Goal: Task Accomplishment & Management: Use online tool/utility

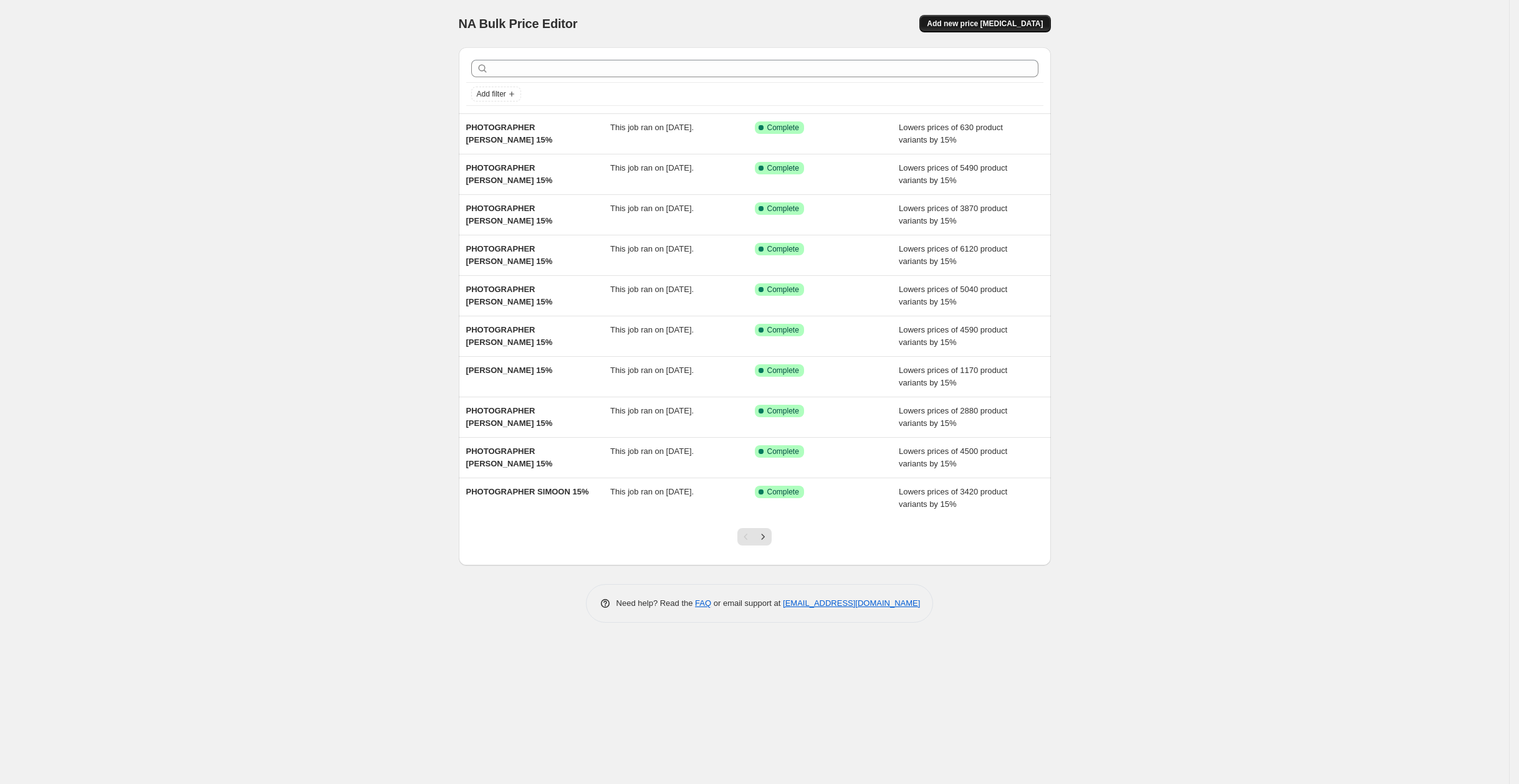
click at [970, 23] on span "Add new price [MEDICAL_DATA]" at bounding box center [984, 24] width 116 height 10
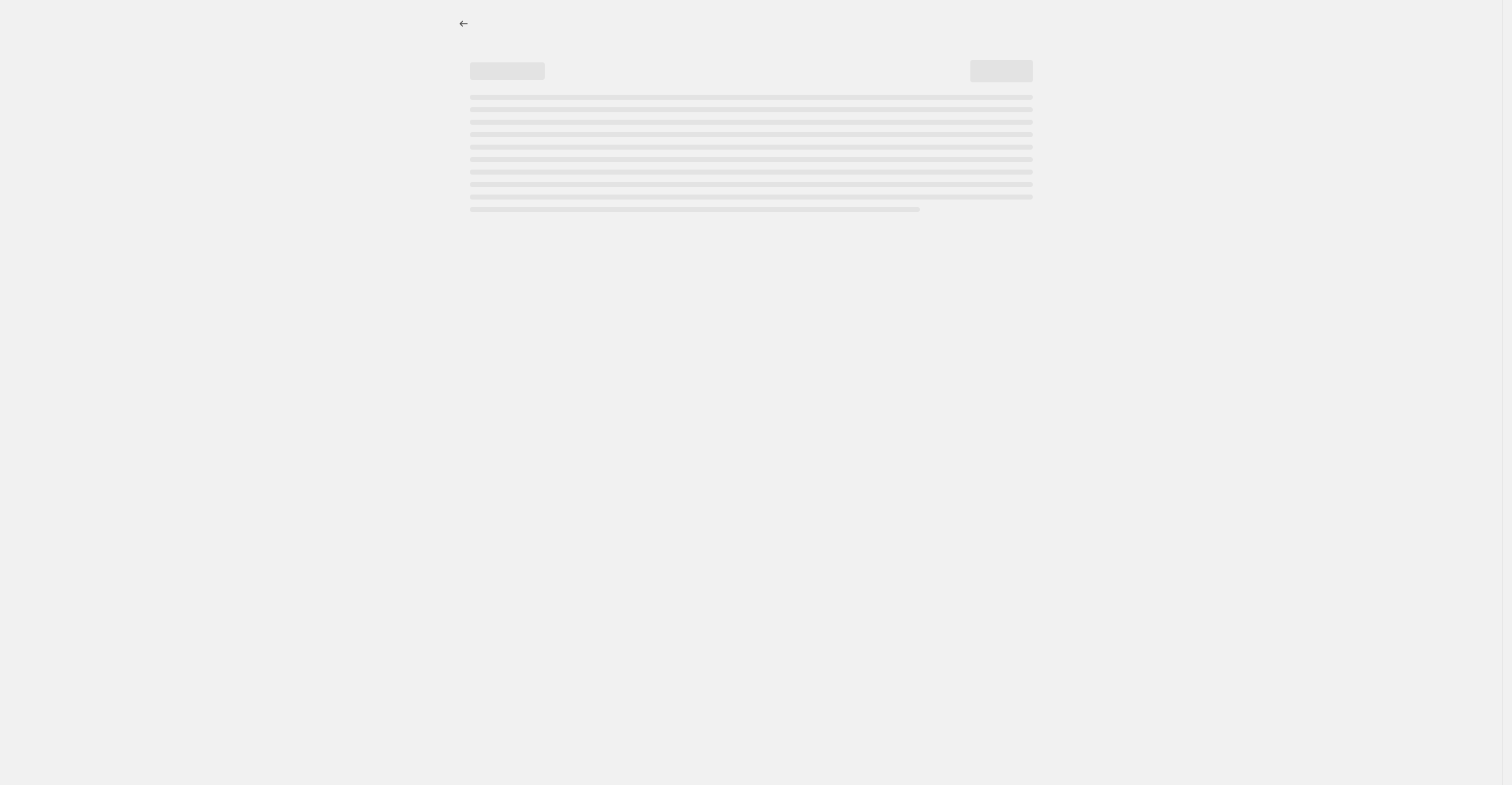
select select "percentage"
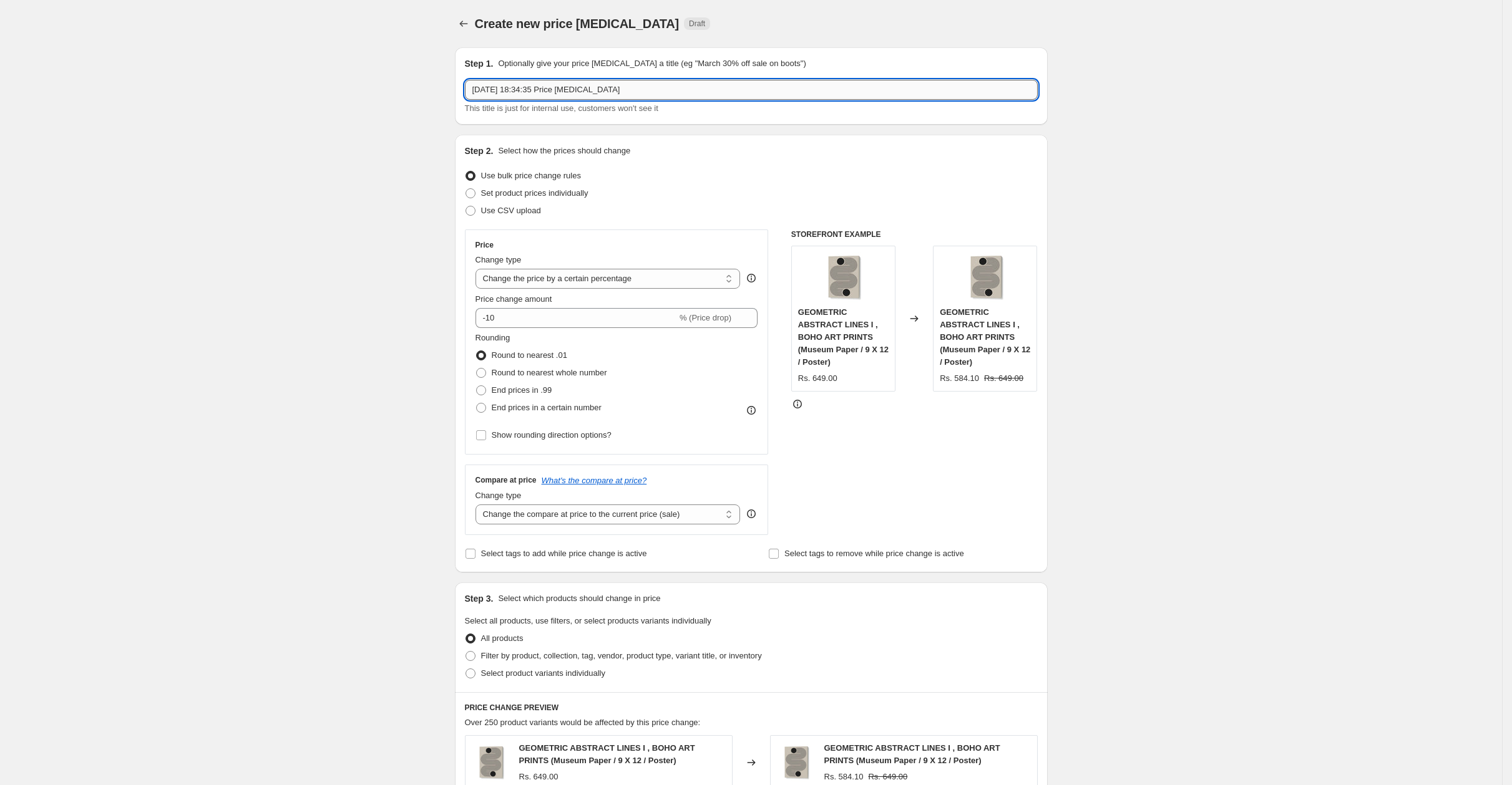
click at [748, 89] on input "4 Oct 2025, 18:34:35 Price change job" at bounding box center [751, 90] width 573 height 20
drag, startPoint x: 748, startPoint y: 89, endPoint x: 424, endPoint y: 89, distance: 324.0
click at [424, 89] on div "Create new price change job. This page is ready Create new price change job Dra…" at bounding box center [751, 640] width 1502 height 1279
paste input "{"value":1,"unit":"KILOGRAMS"} {"value":"2.2","unit":"KILOGRAMS"} {"value":"2.2…"
paste input "MICHAEL ZHENG"
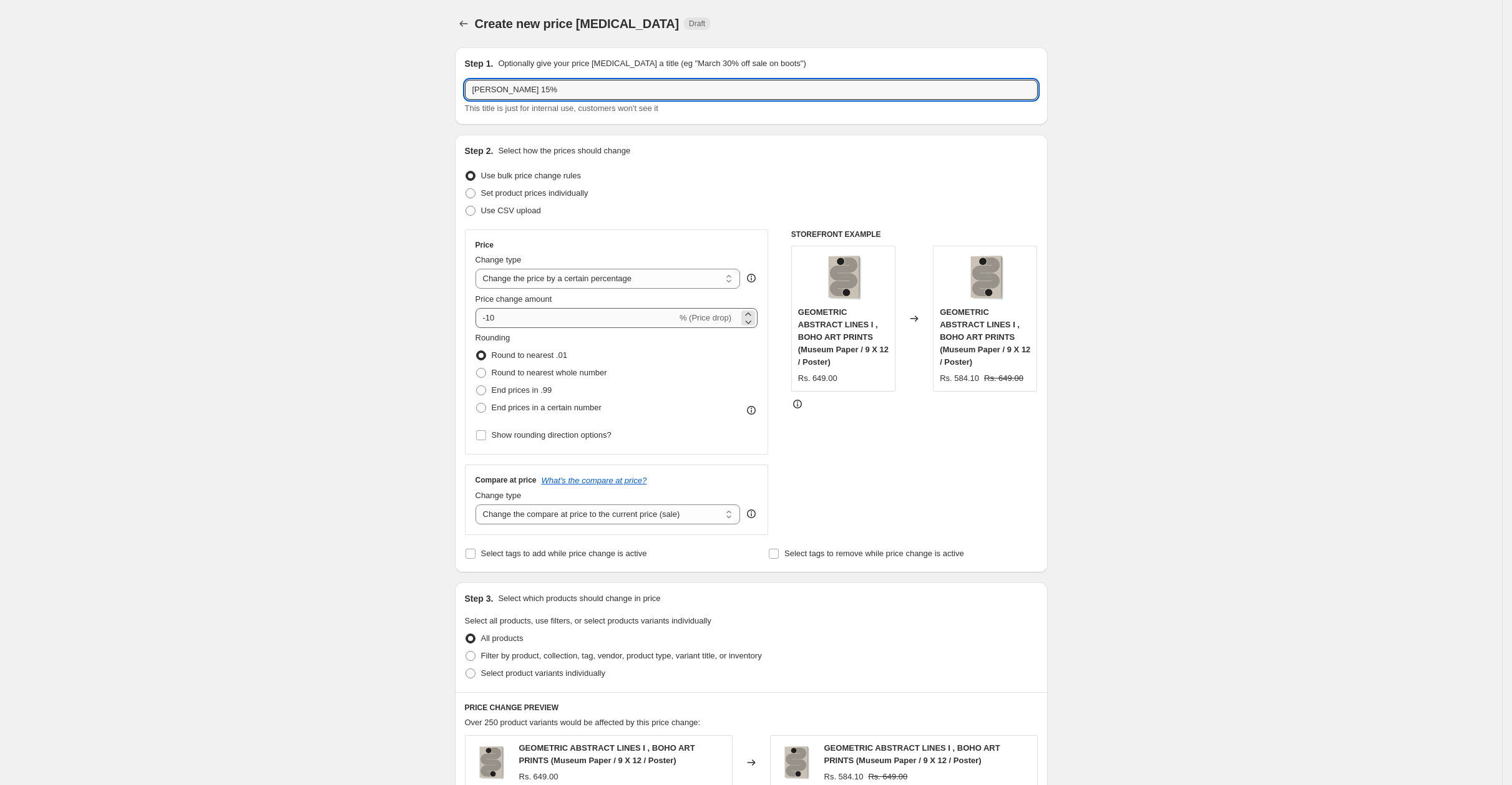
type input "[PERSON_NAME] 15%"
click at [536, 321] on input "-10" at bounding box center [576, 318] width 201 height 20
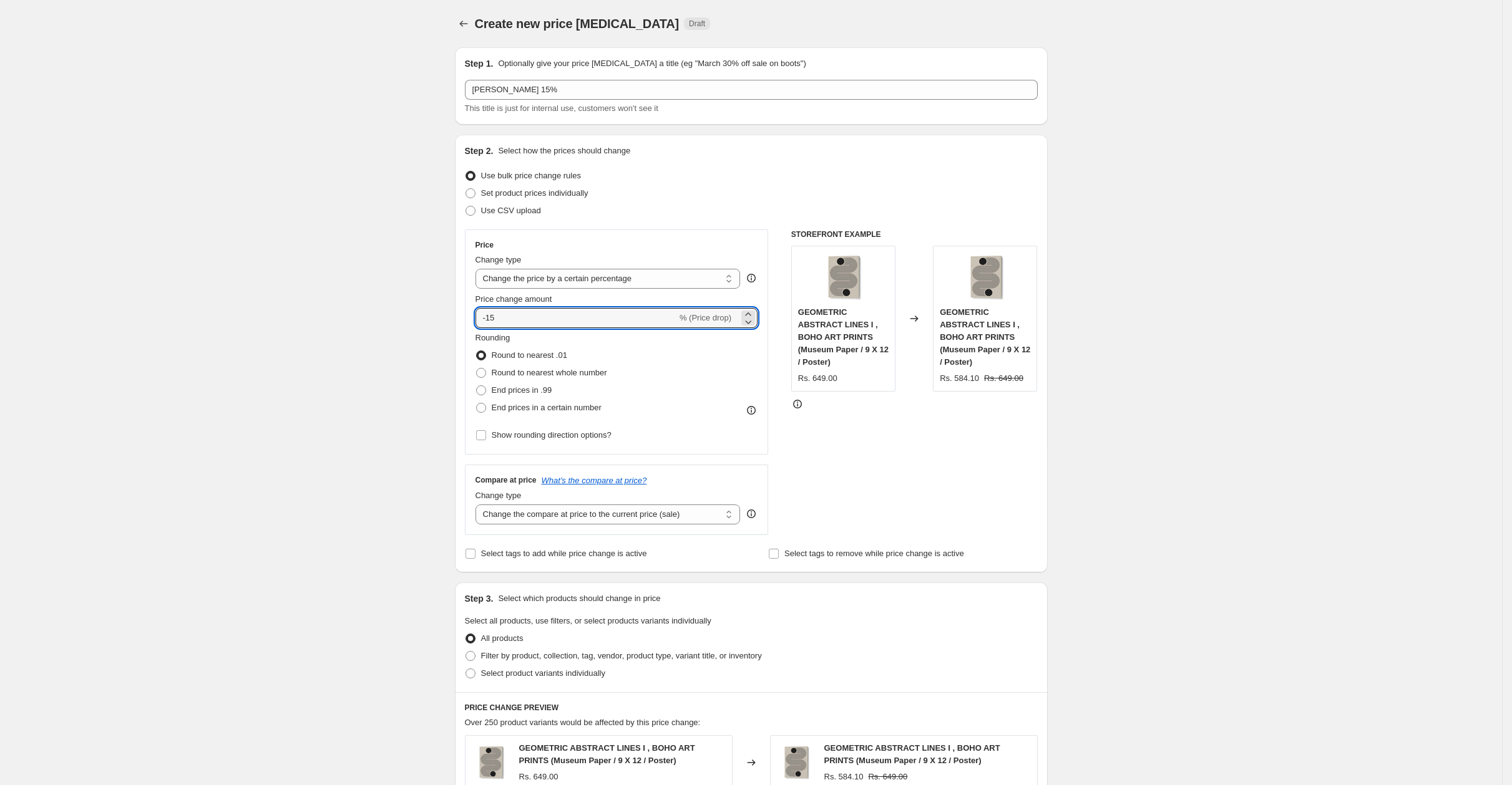
type input "-15"
drag, startPoint x: 323, startPoint y: 385, endPoint x: 424, endPoint y: 343, distance: 109.4
click at [324, 385] on div "Create new price change job. This page is ready Create new price change job Dra…" at bounding box center [751, 640] width 1502 height 1279
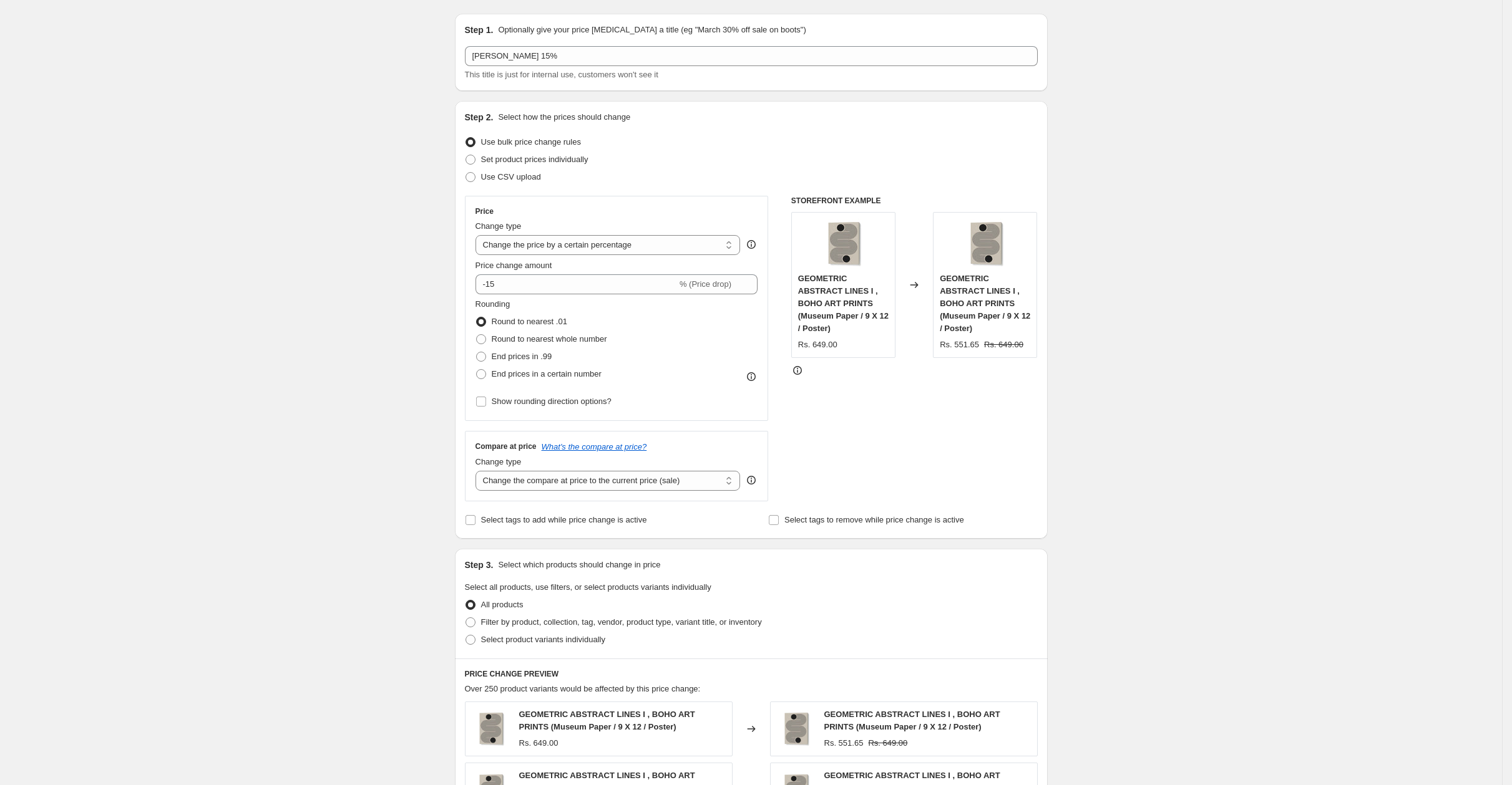
scroll to position [123, 0]
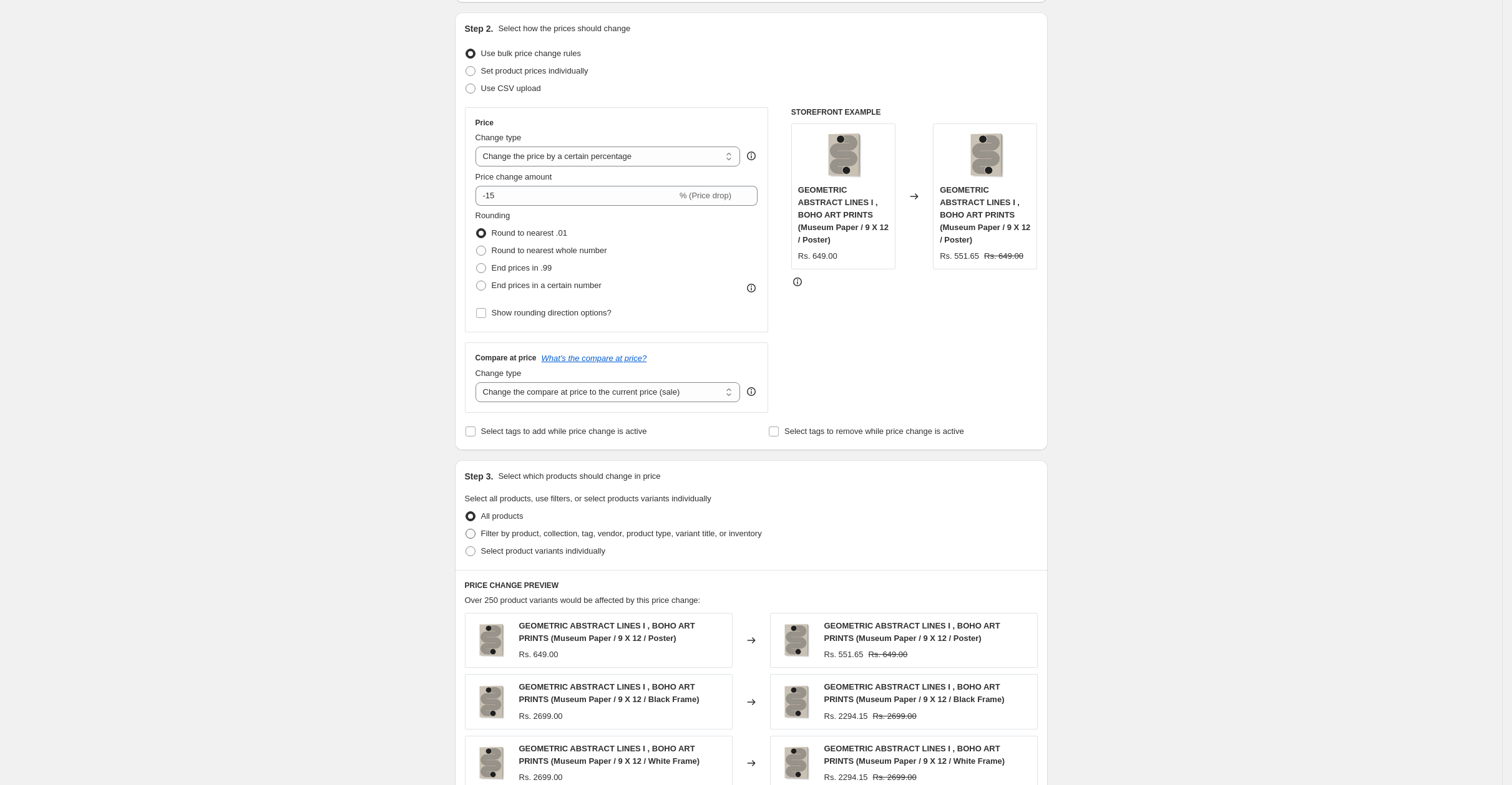
click at [645, 534] on span "Filter by product, collection, tag, vendor, product type, variant title, or inv…" at bounding box center [621, 533] width 281 height 9
click at [466, 530] on input "Filter by product, collection, tag, vendor, product type, variant title, or inv…" at bounding box center [465, 529] width 1 height 1
radio input "true"
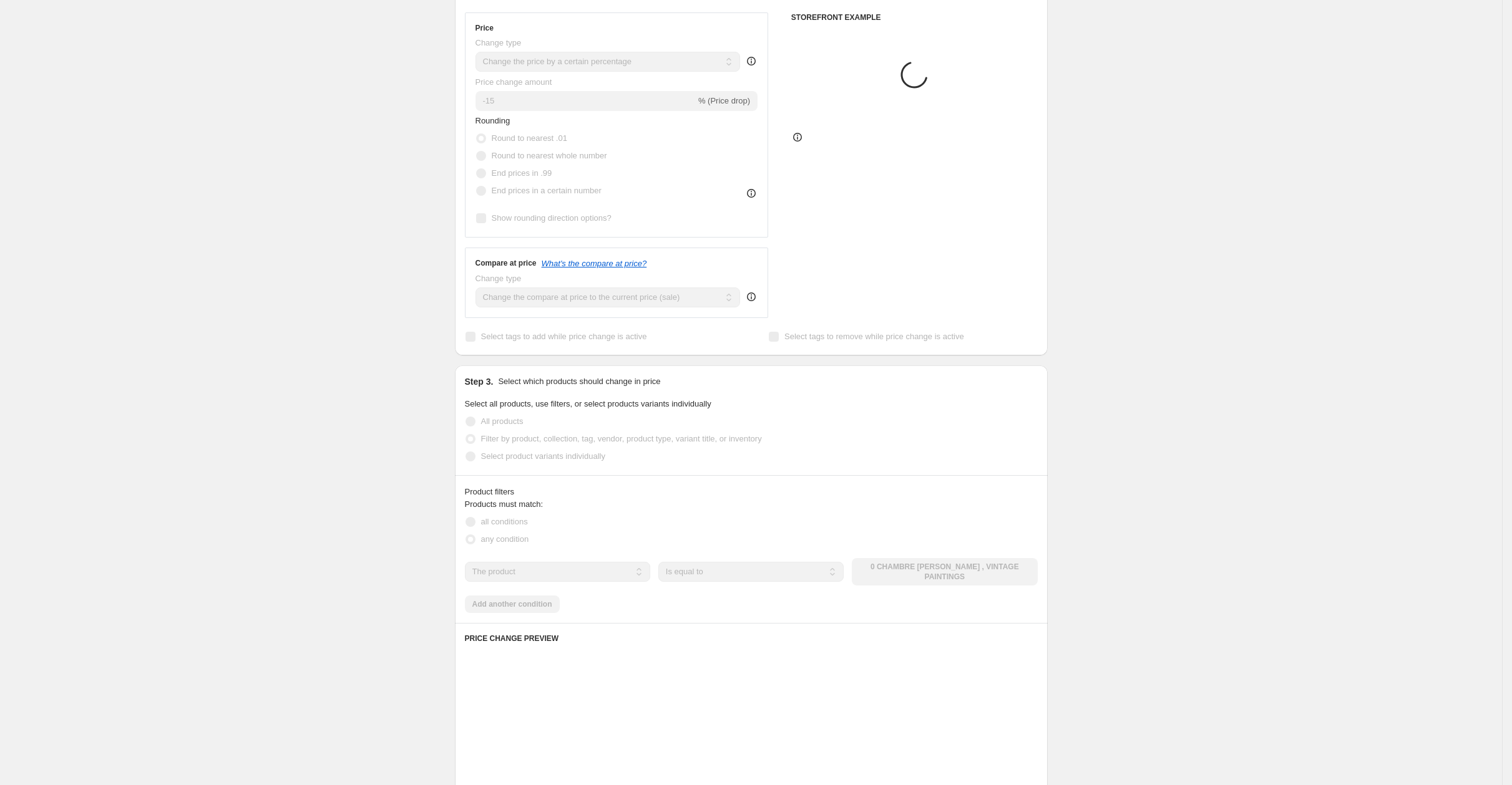
scroll to position [404, 0]
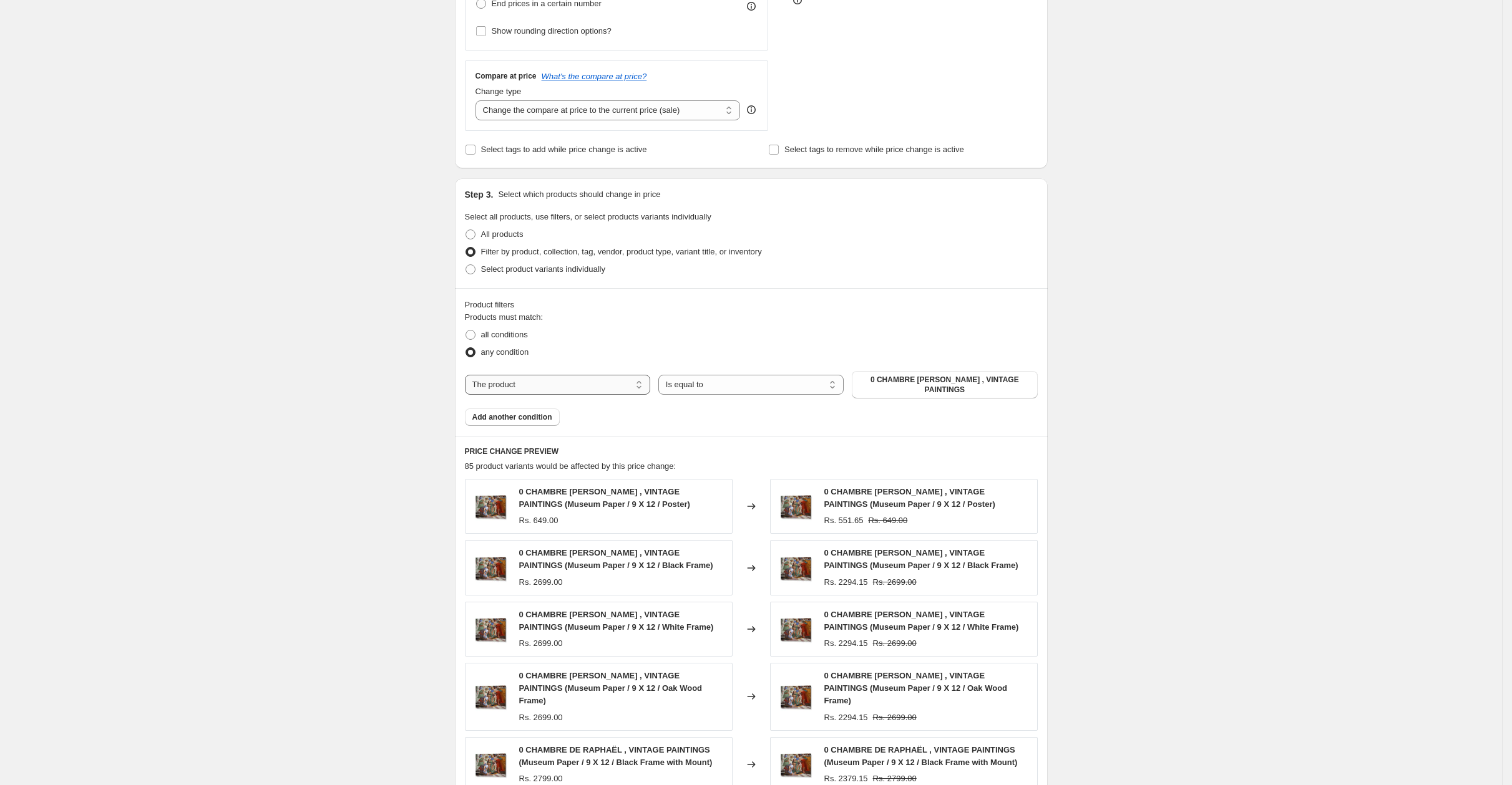
click at [591, 392] on select "The product The product's collection The product's tag The product's vendor The…" at bounding box center [557, 385] width 185 height 20
select select "collection"
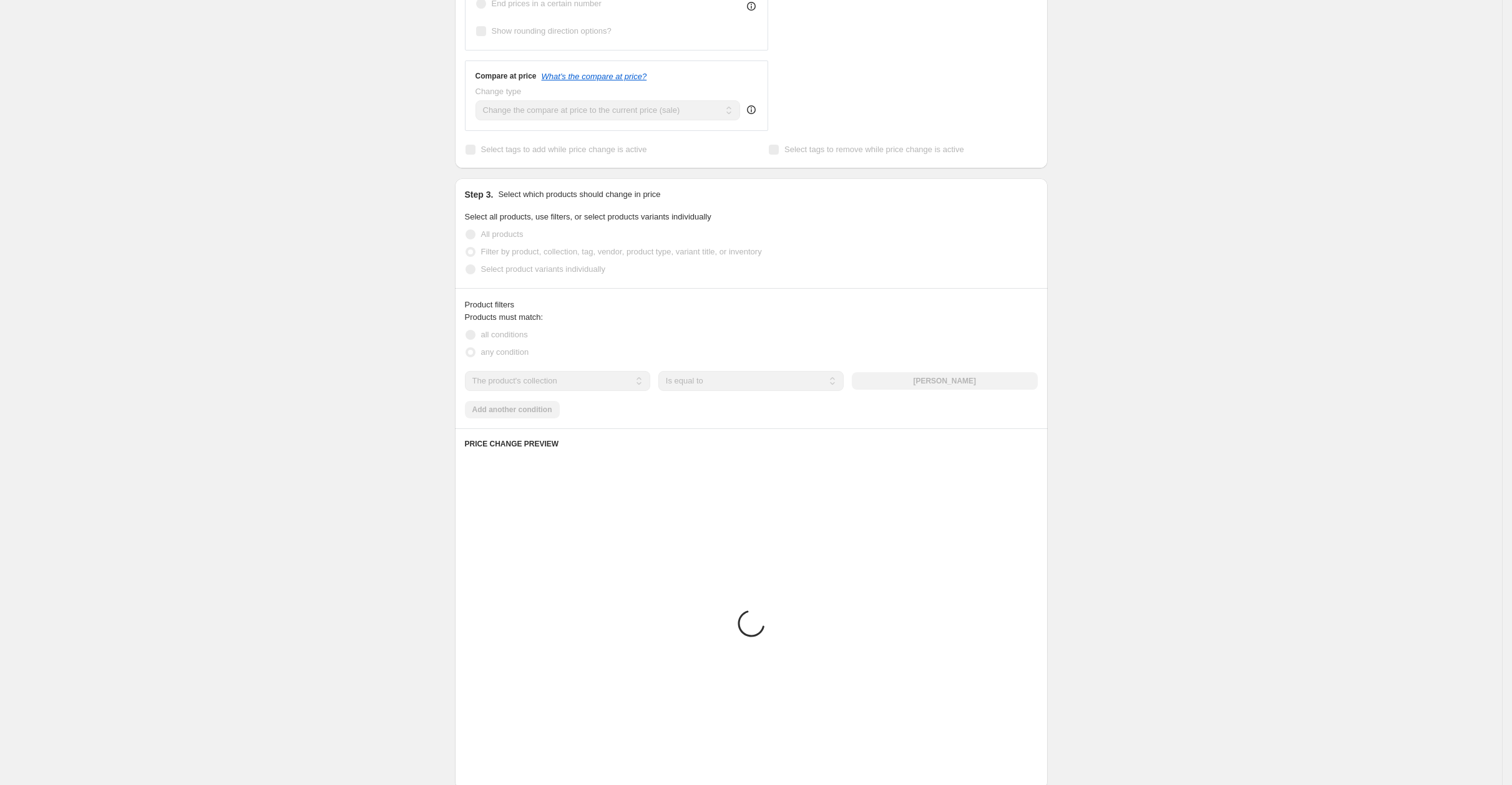
click at [969, 379] on div "The product The product's collection The product's tag The product's vendor The…" at bounding box center [751, 382] width 573 height 20
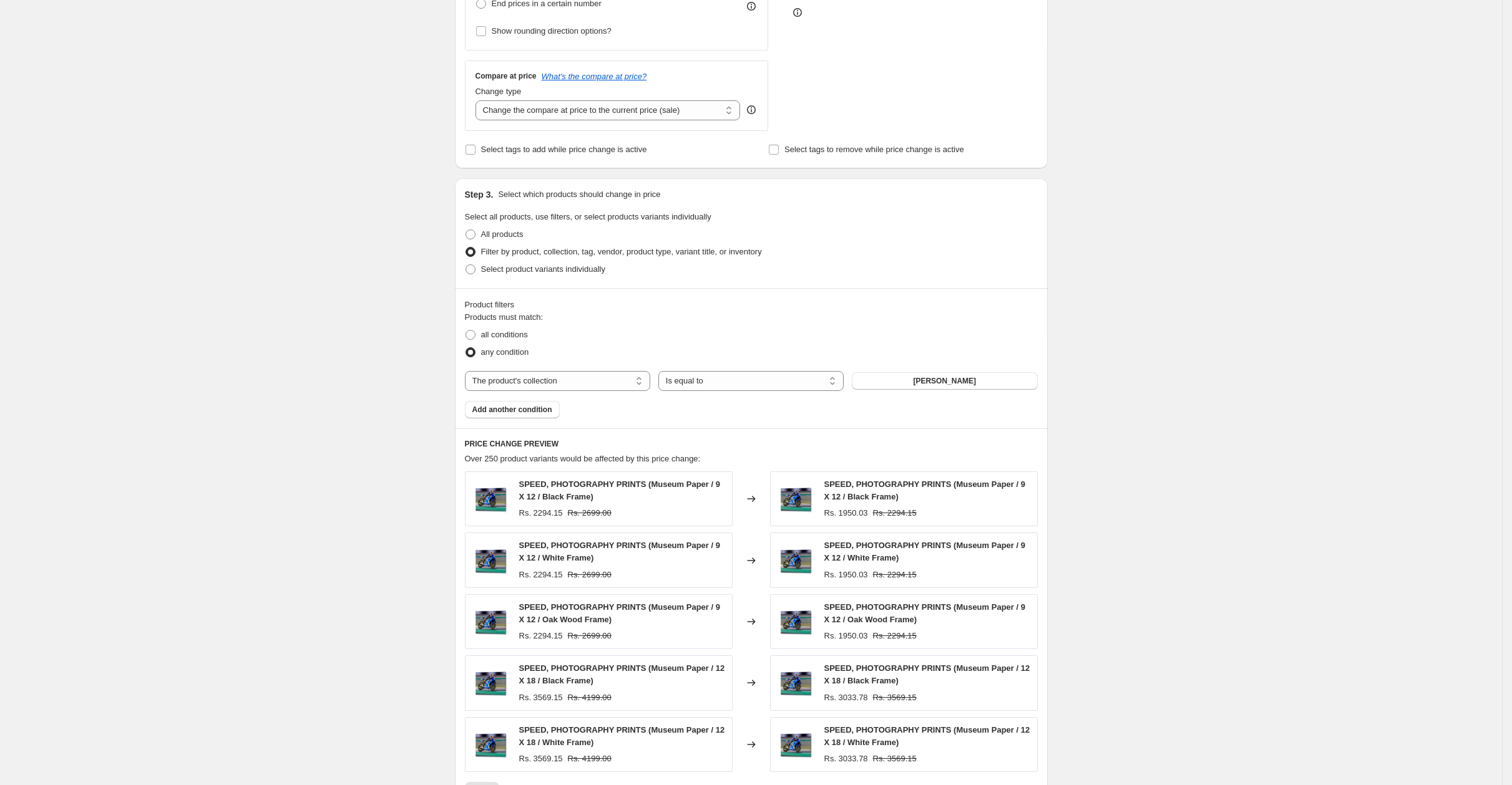
click at [969, 379] on span "[PERSON_NAME]" at bounding box center [944, 382] width 63 height 10
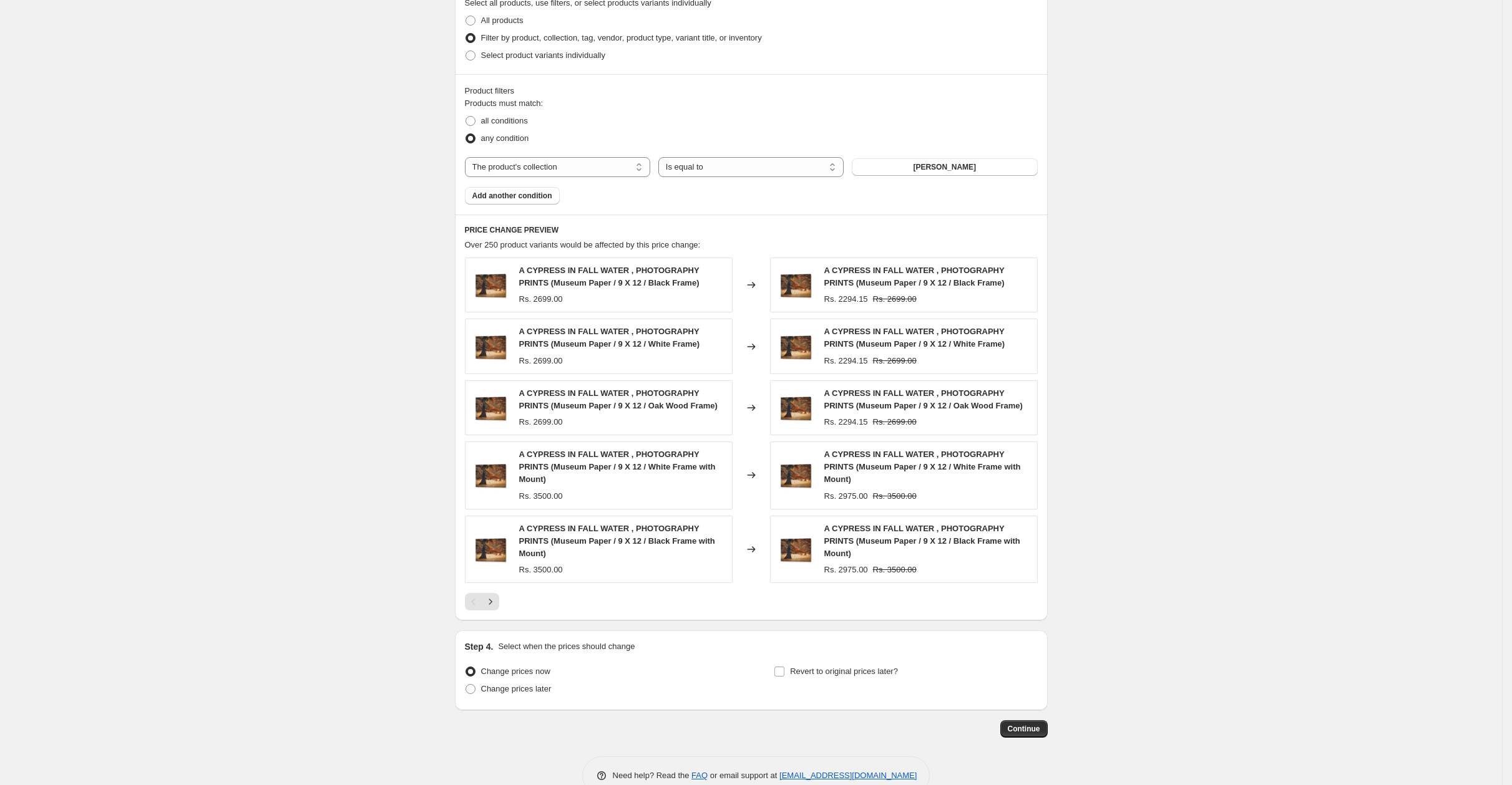
scroll to position [643, 0]
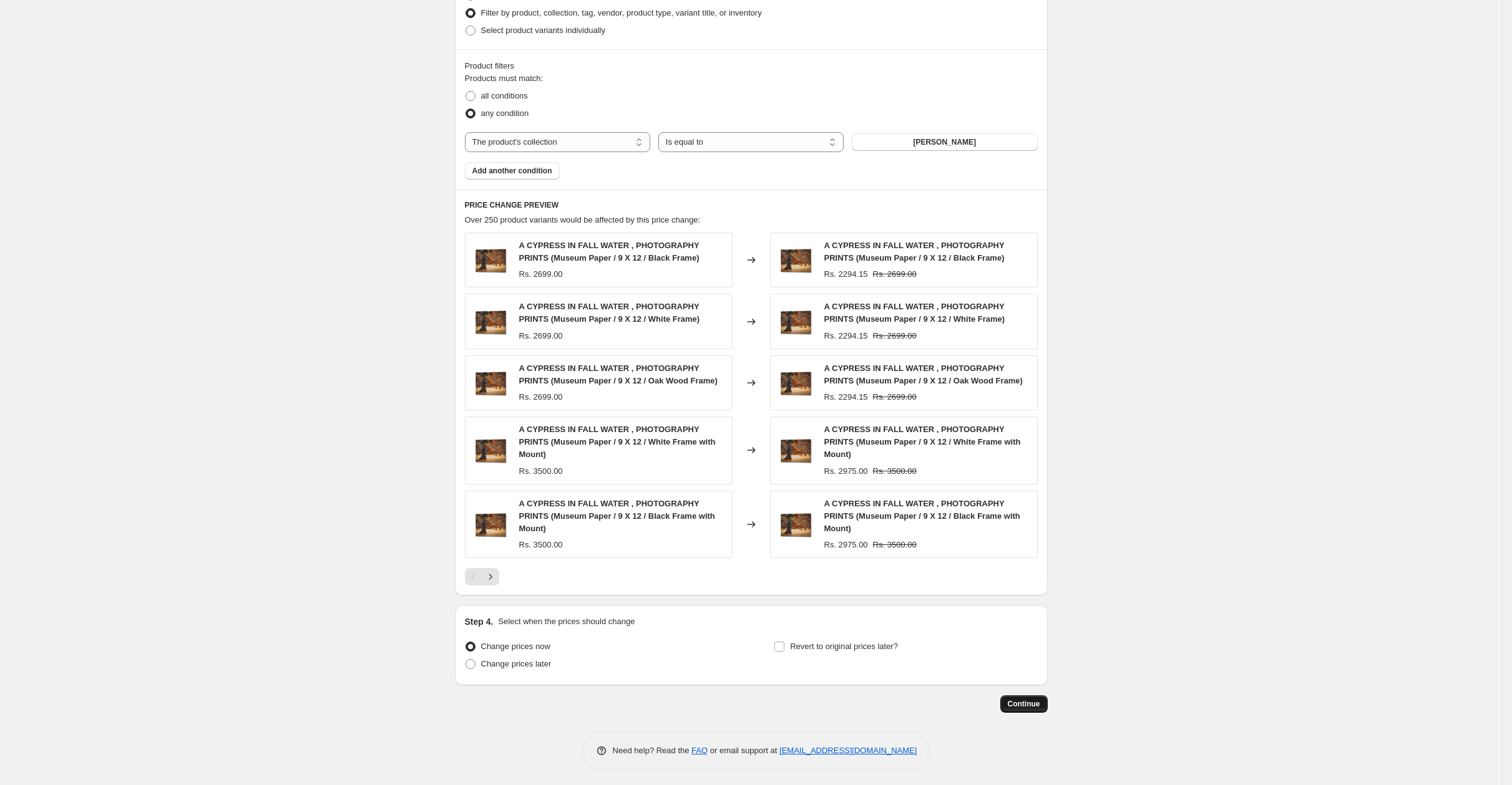
click at [1022, 700] on span "Continue" at bounding box center [1024, 705] width 32 height 10
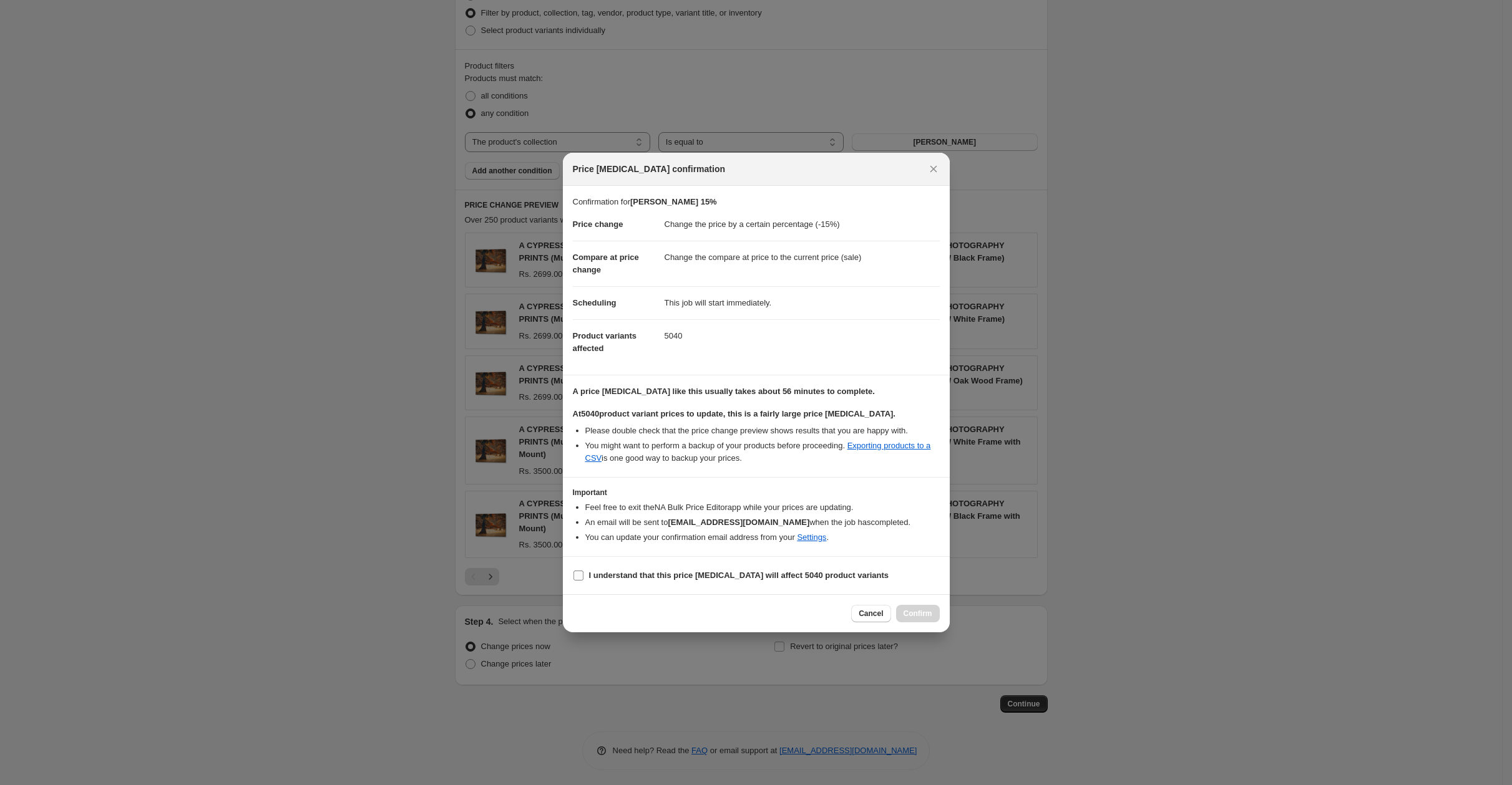
click at [813, 574] on b "I understand that this price change job will affect 5040 product variants" at bounding box center [739, 575] width 300 height 9
click at [583, 574] on input "I understand that this price change job will affect 5040 product variants" at bounding box center [579, 576] width 10 height 10
checkbox input "true"
click at [925, 614] on span "Confirm" at bounding box center [918, 614] width 29 height 10
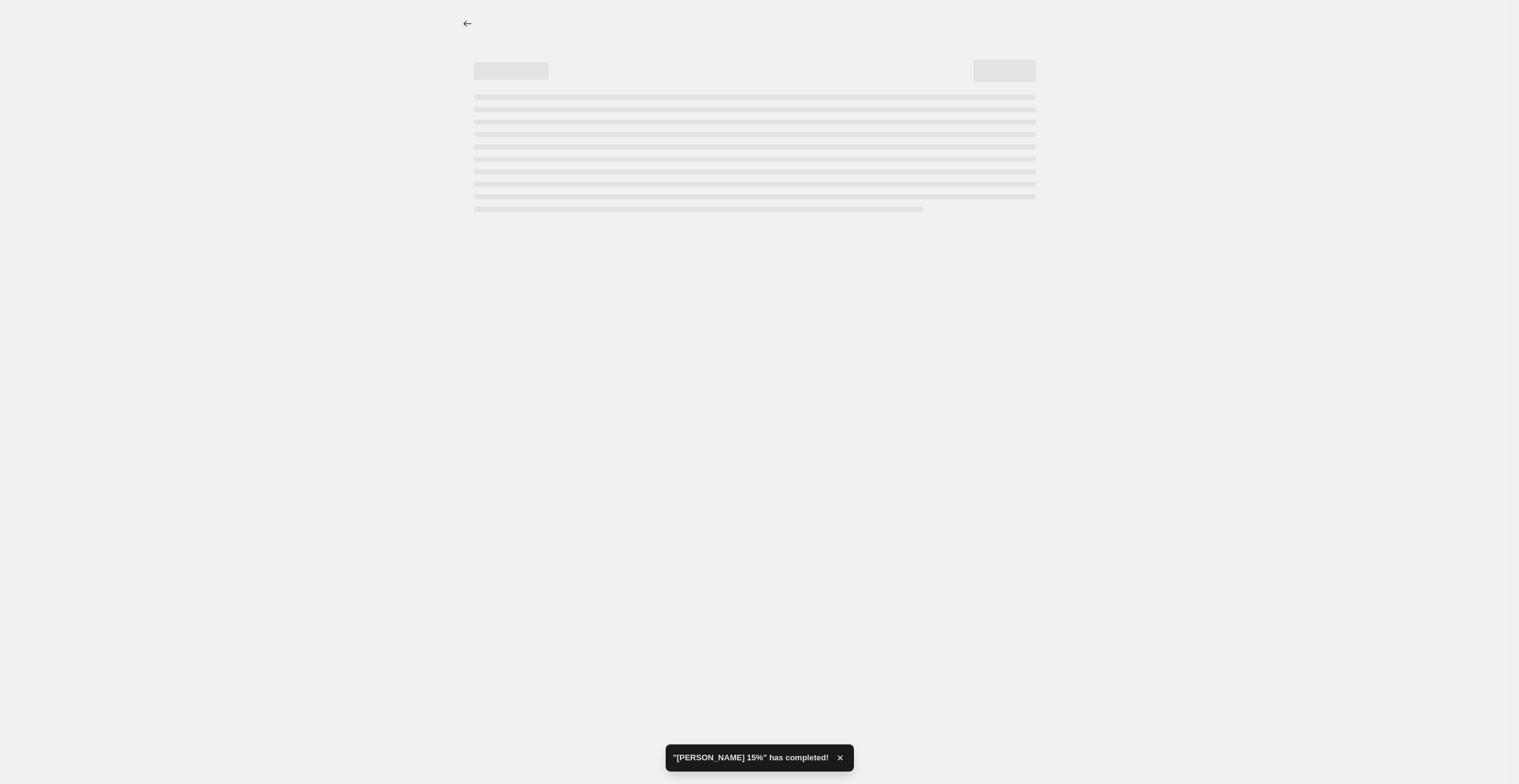
select select "percentage"
select select "collection"
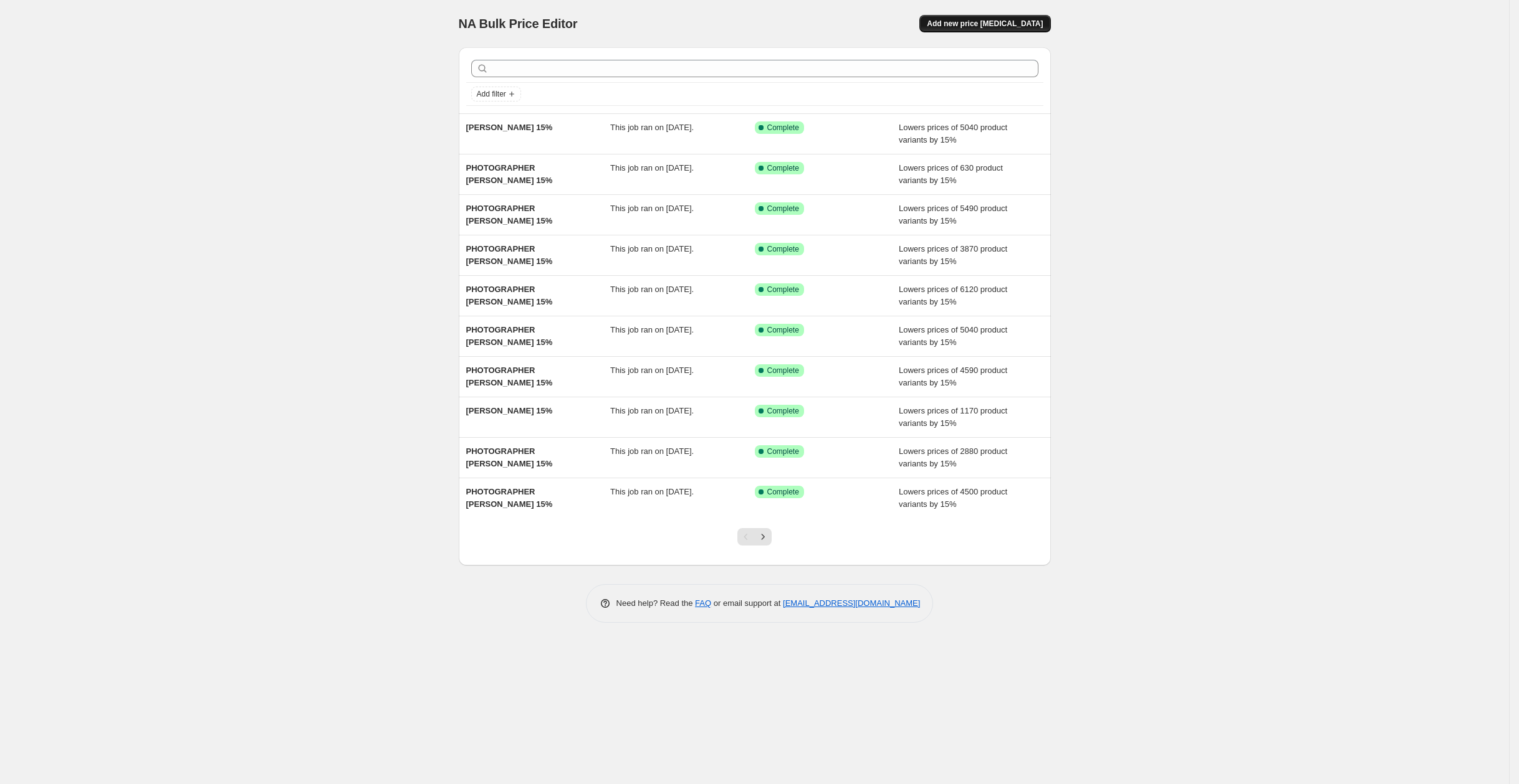
click at [988, 19] on span "Add new price [MEDICAL_DATA]" at bounding box center [984, 24] width 116 height 10
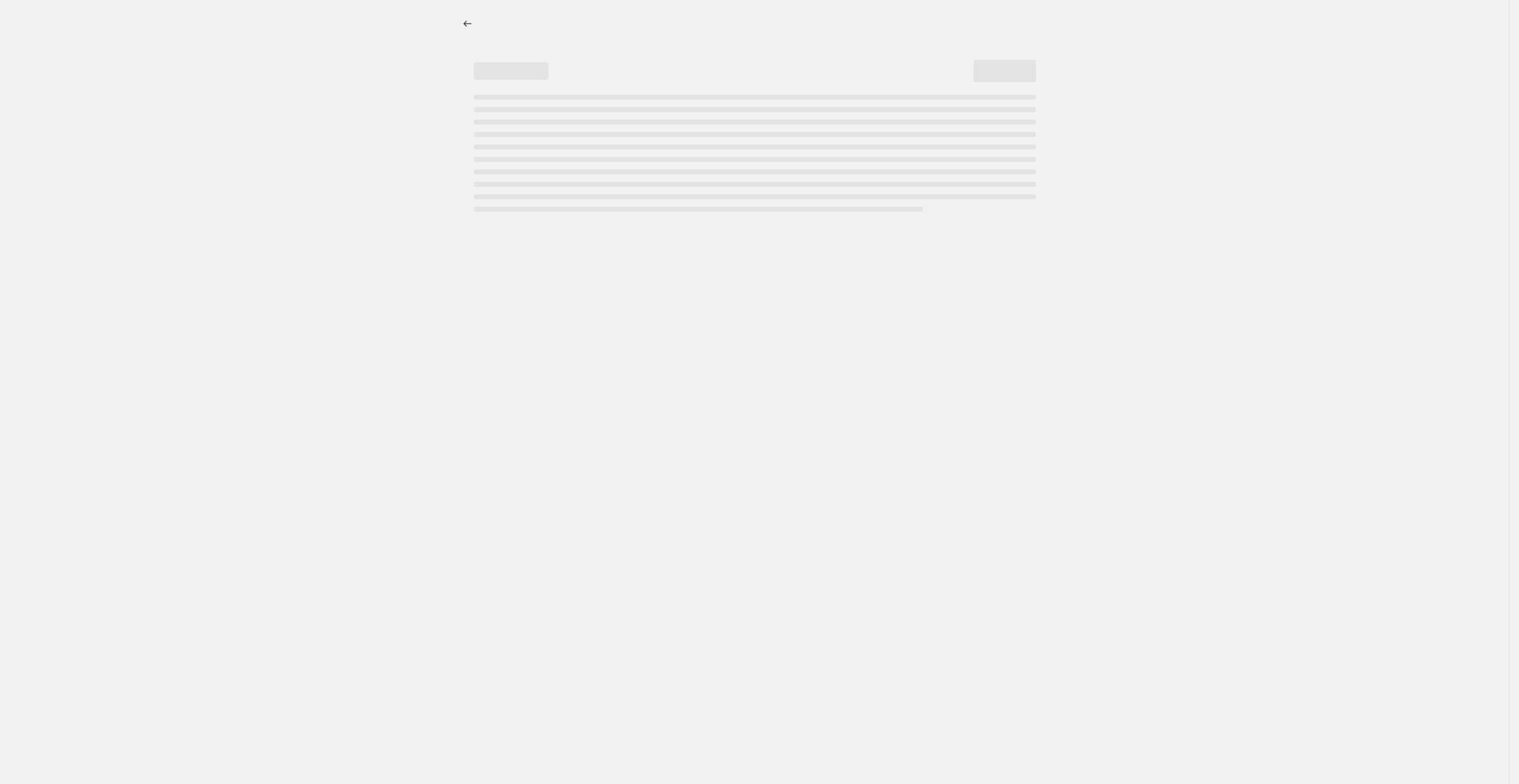
select select "percentage"
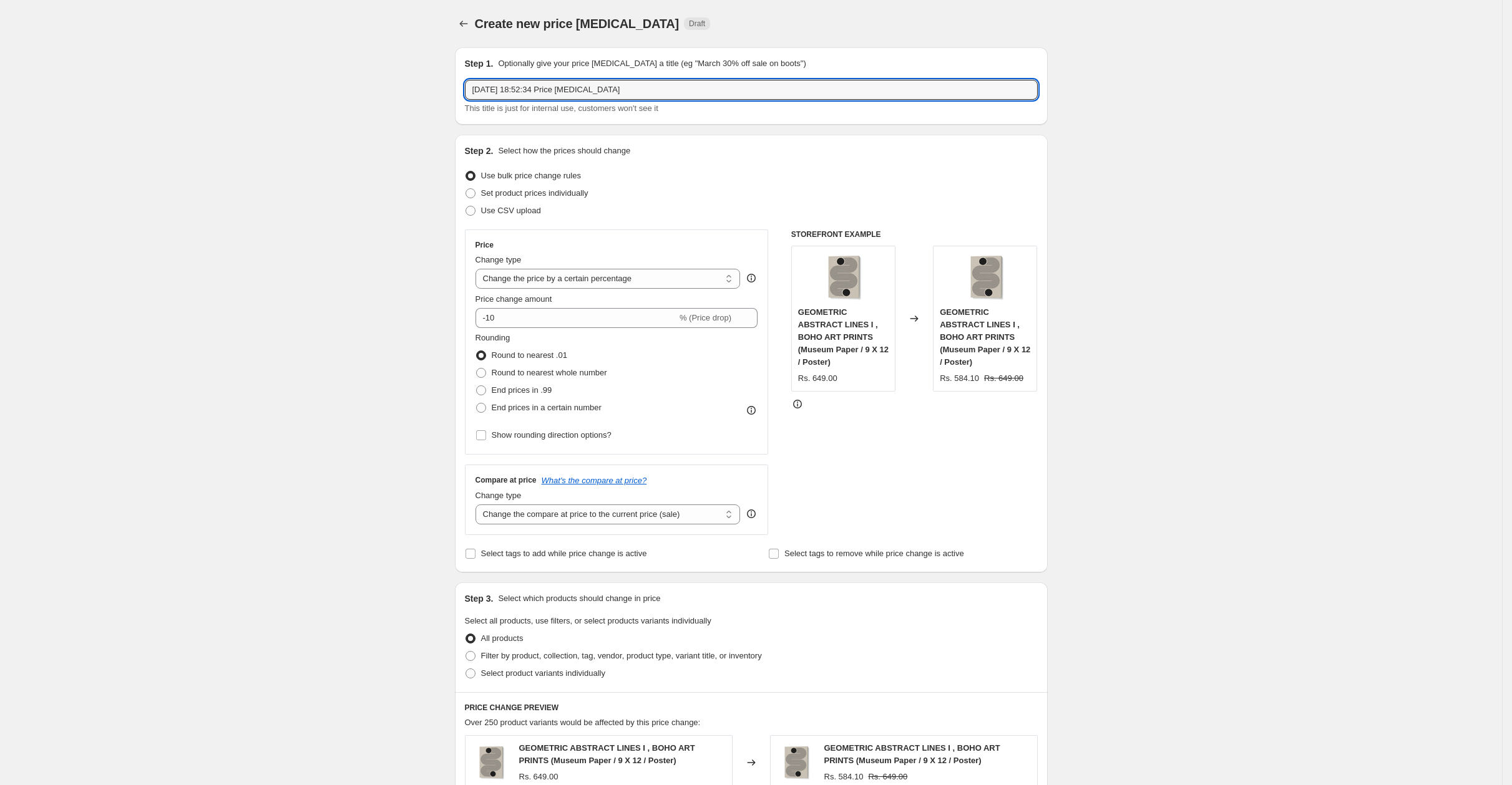
drag, startPoint x: 691, startPoint y: 87, endPoint x: 381, endPoint y: 58, distance: 311.4
click at [381, 58] on div "Create new price [MEDICAL_DATA]. This page is ready Create new price [MEDICAL_D…" at bounding box center [751, 640] width 1502 height 1279
paste input "649.00 2699.00 2699.00 2699.00 3500.00 3500.00 3500.00 1599.00 4199.00 4199.00 …"
paste input "[PERSON_NAME]"
type input "MASTER [PERSON_NAME] 15%"
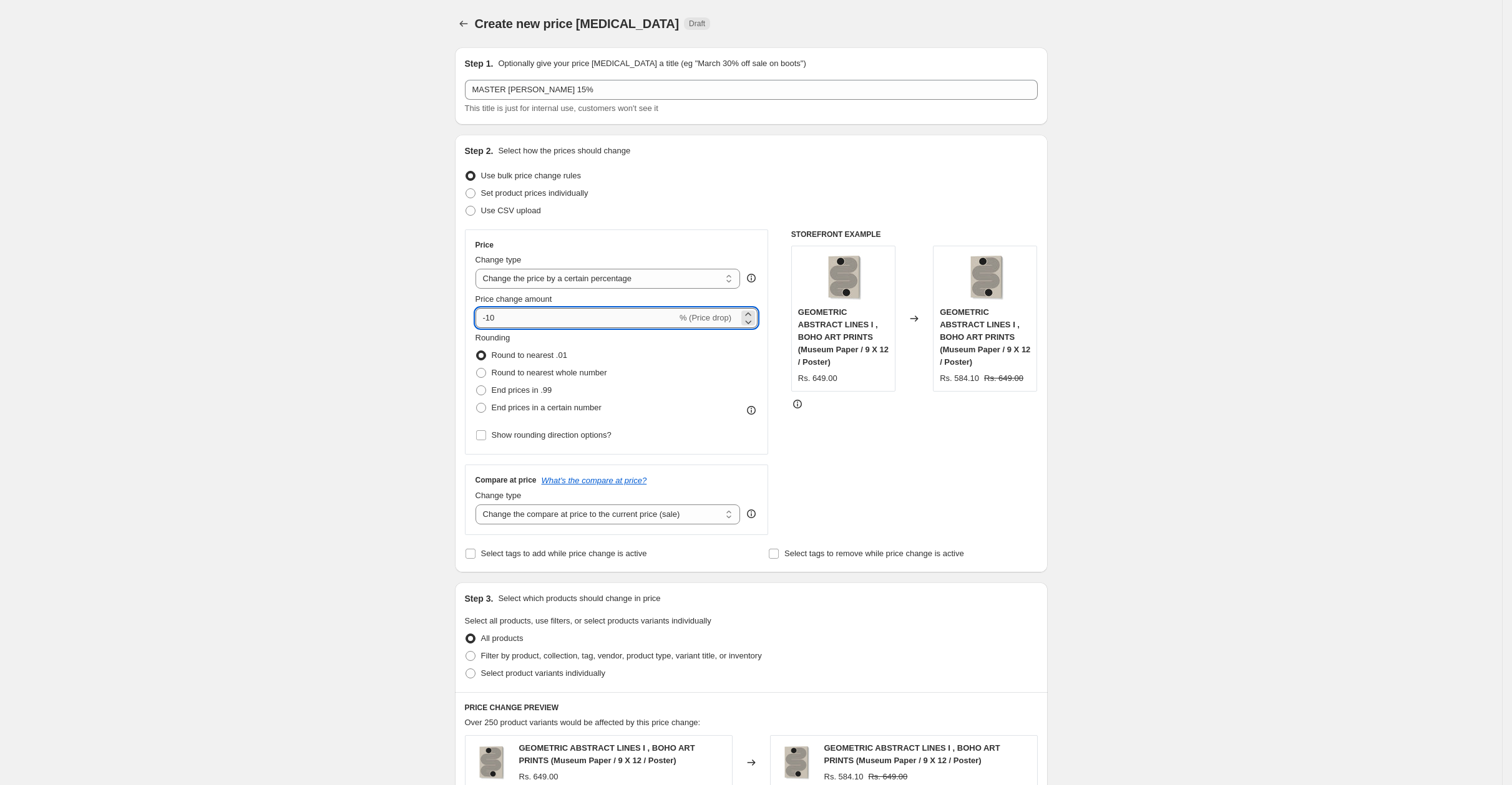
click at [558, 308] on input "-10" at bounding box center [576, 318] width 201 height 20
click at [564, 313] on input "-10" at bounding box center [576, 318] width 201 height 20
type input "-15"
click at [345, 342] on div "Create new price [MEDICAL_DATA]. This page is ready Create new price [MEDICAL_D…" at bounding box center [751, 640] width 1502 height 1279
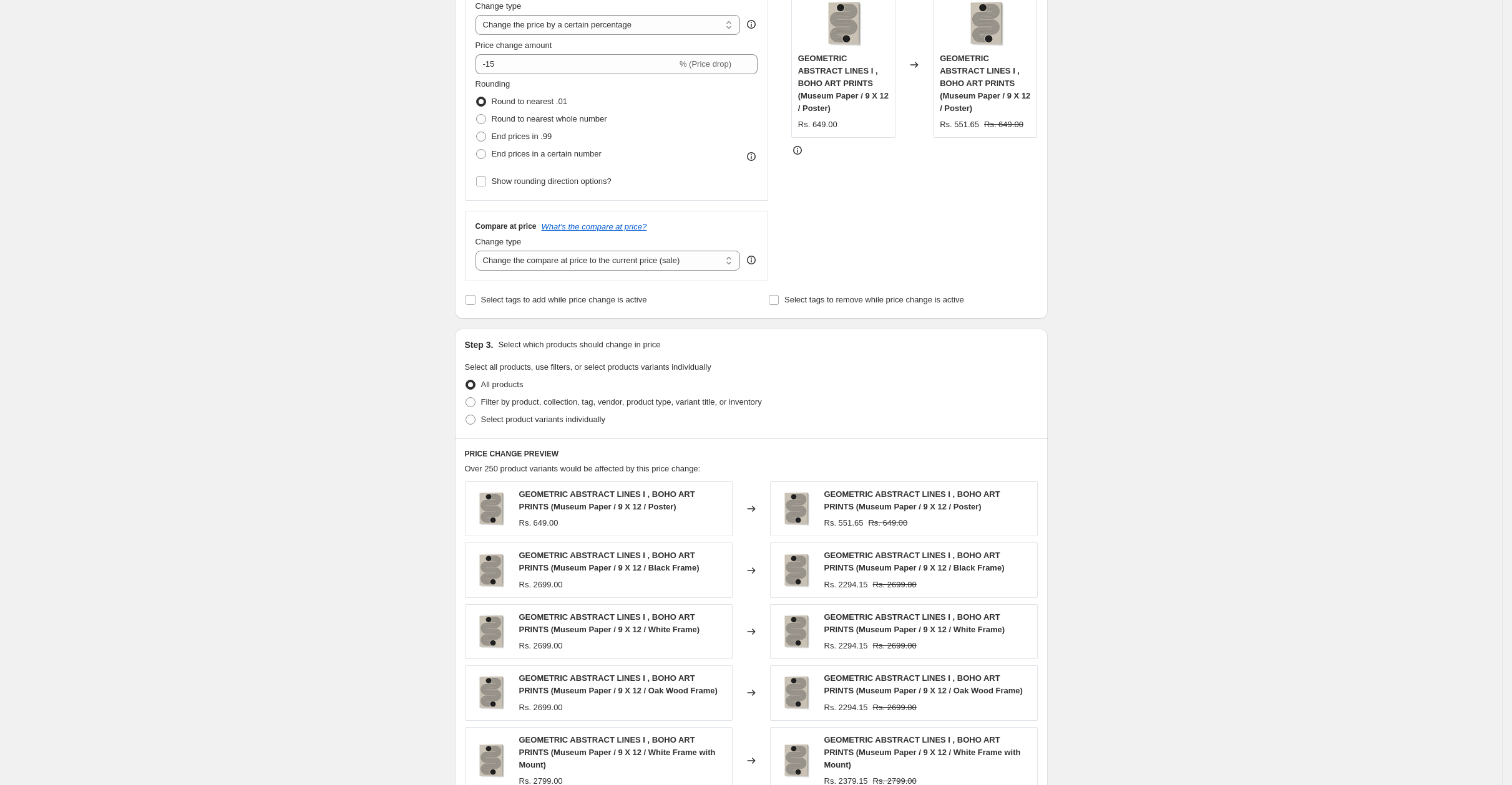
scroll to position [291, 0]
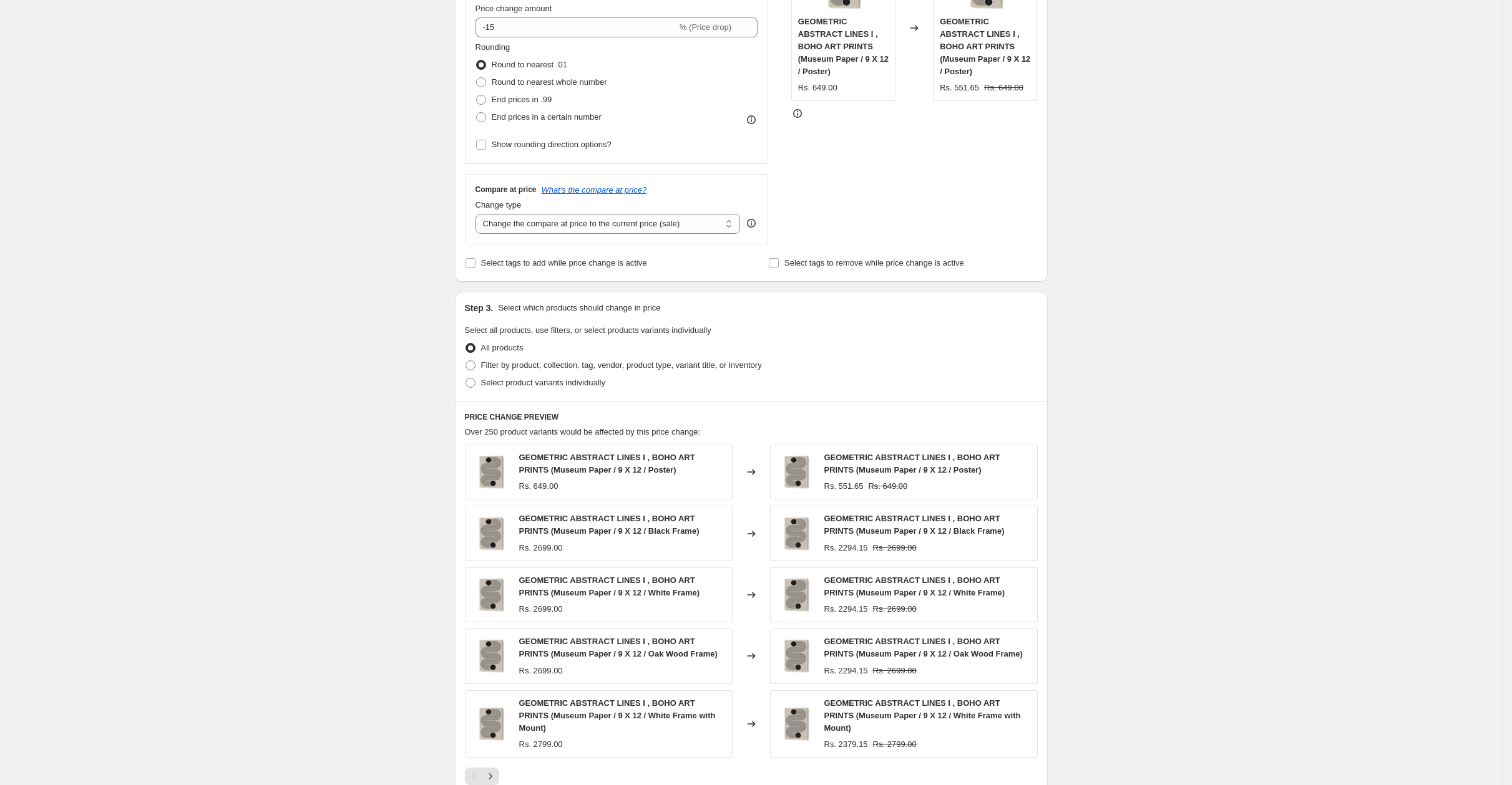
click at [545, 355] on div "All products" at bounding box center [751, 348] width 573 height 18
click at [543, 365] on span "Filter by product, collection, tag, vendor, product type, variant title, or inv…" at bounding box center [621, 365] width 281 height 9
click at [466, 361] on input "Filter by product, collection, tag, vendor, product type, variant title, or inv…" at bounding box center [465, 360] width 1 height 1
radio input "true"
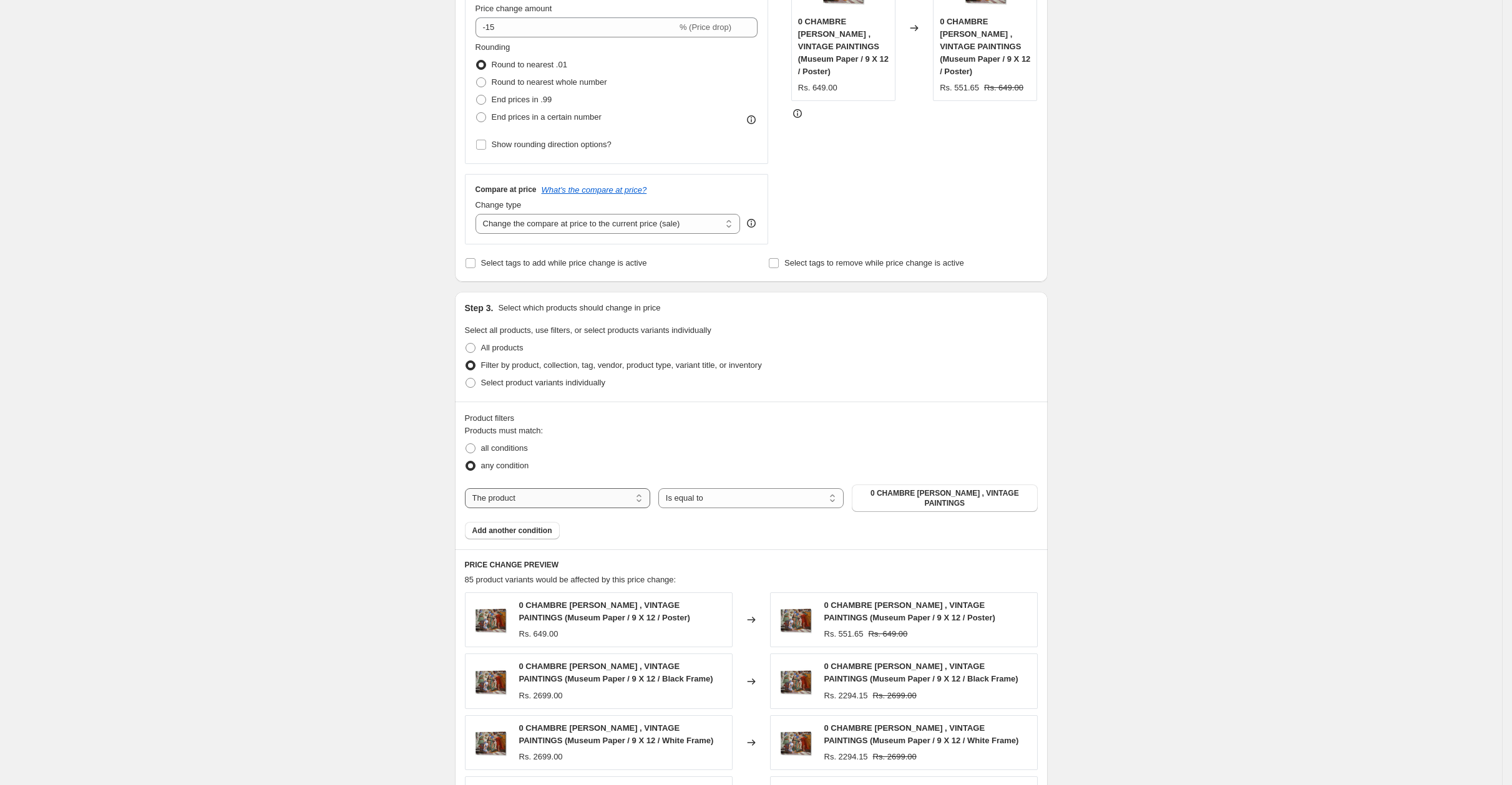
click at [517, 497] on select "The product The product's collection The product's tag The product's vendor The…" at bounding box center [557, 498] width 185 height 20
select select "collection"
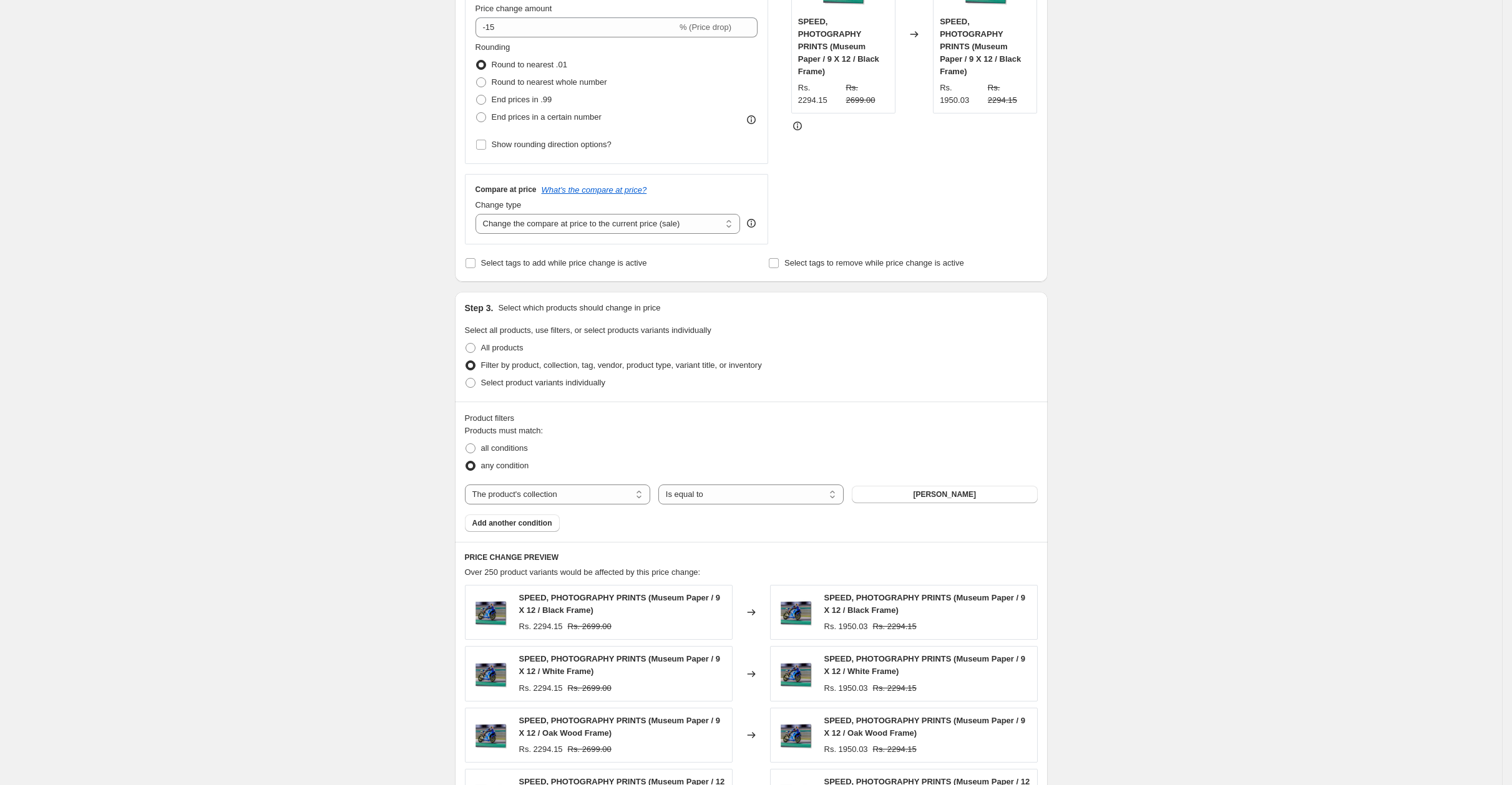
click at [950, 491] on span "[PERSON_NAME]" at bounding box center [944, 495] width 63 height 10
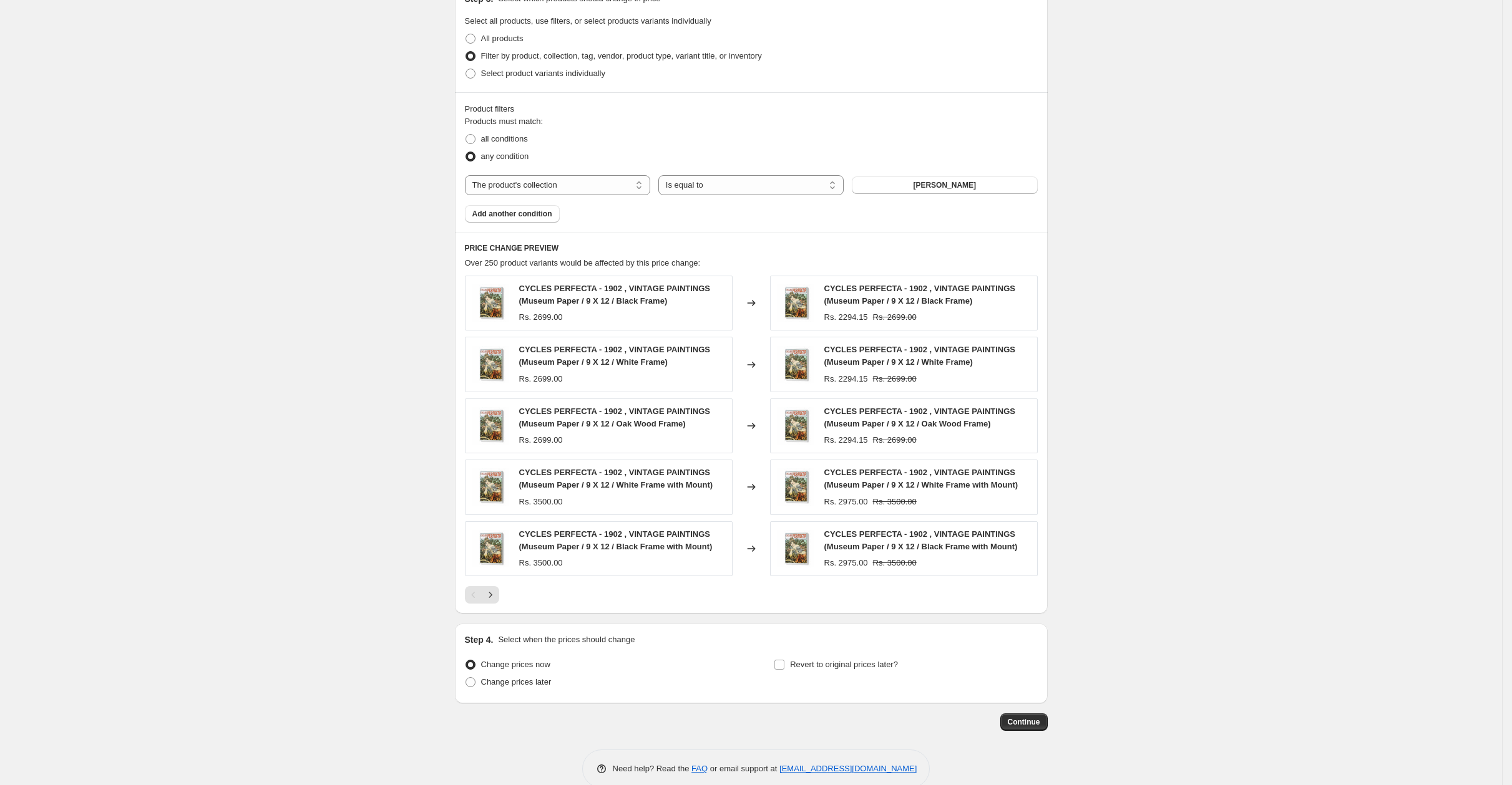
scroll to position [618, 0]
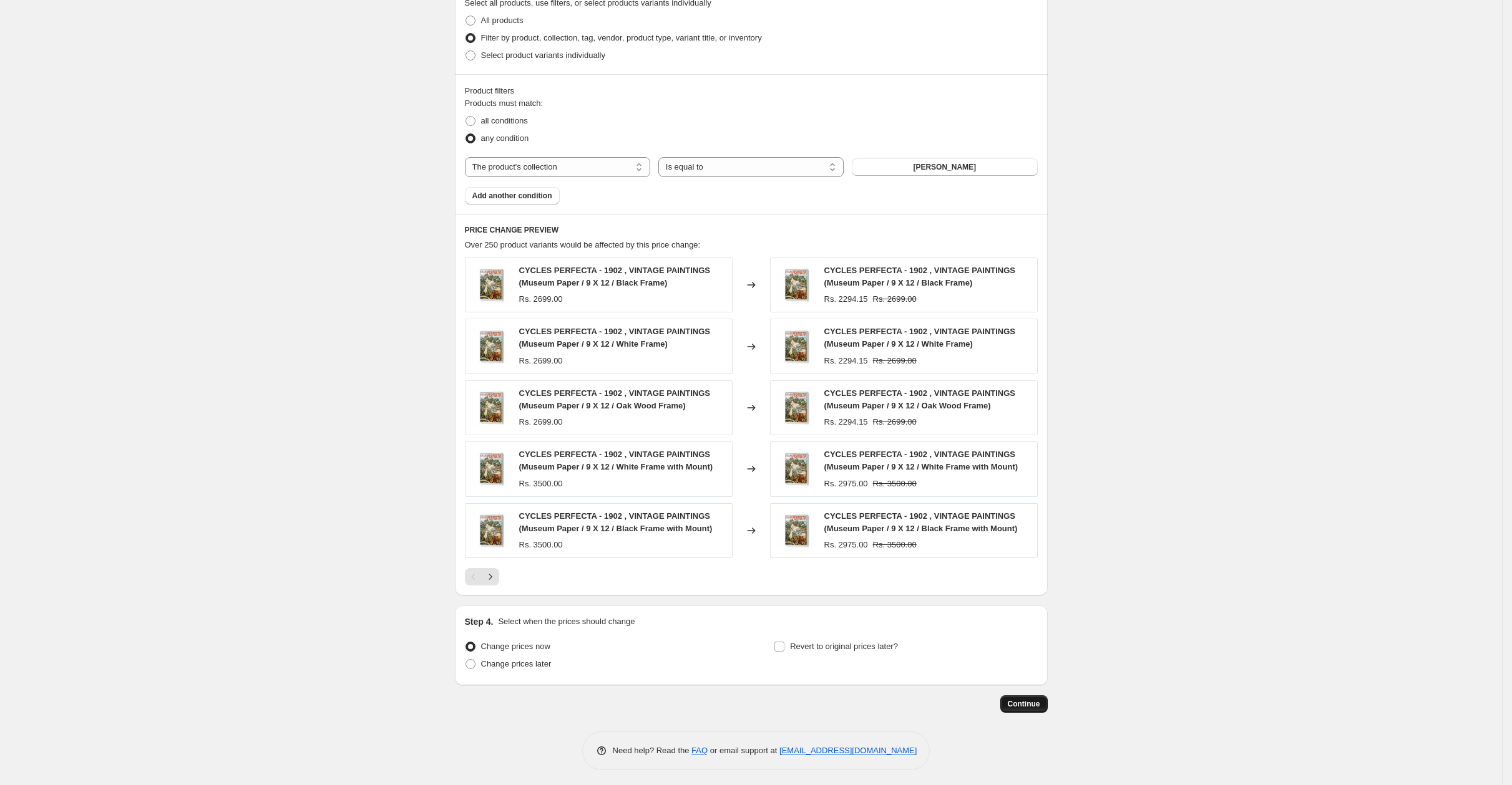
click at [1038, 700] on span "Continue" at bounding box center [1024, 705] width 32 height 10
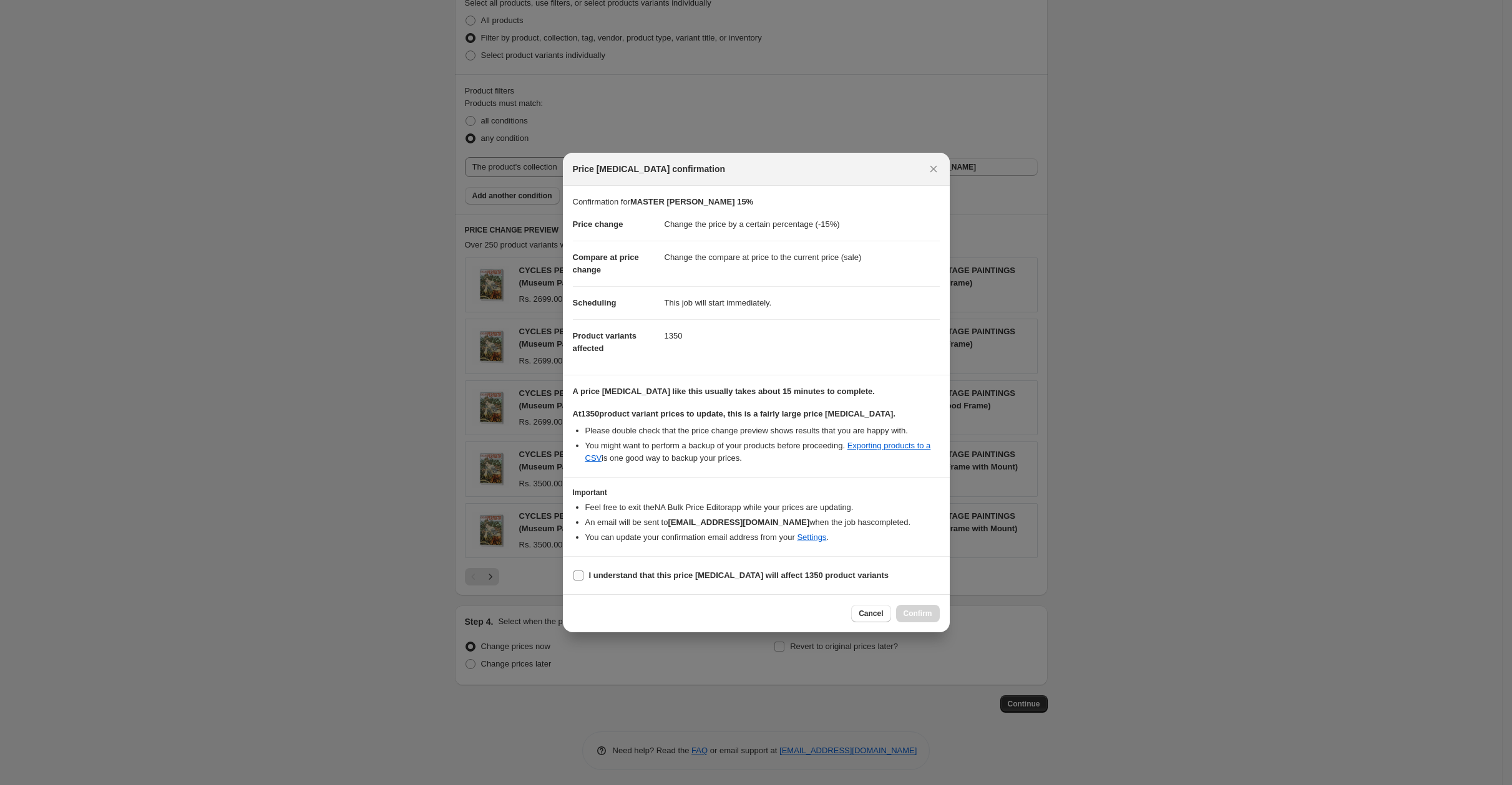
click at [809, 571] on b "I understand that this price [MEDICAL_DATA] will affect 1350 product variants" at bounding box center [739, 575] width 300 height 9
click at [583, 571] on input "I understand that this price [MEDICAL_DATA] will affect 1350 product variants" at bounding box center [579, 576] width 10 height 10
checkbox input "true"
click at [921, 613] on span "Confirm" at bounding box center [918, 614] width 29 height 10
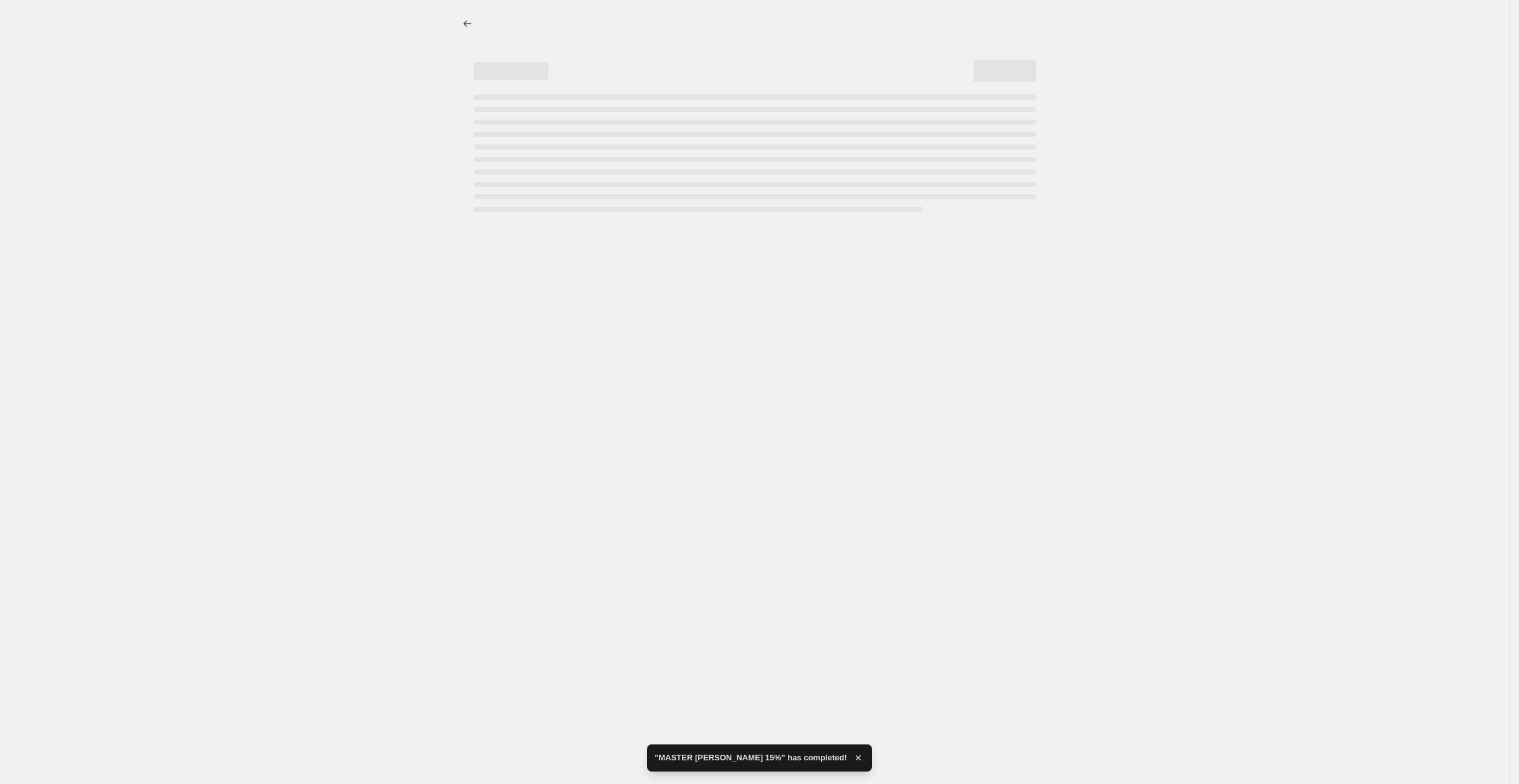
select select "percentage"
select select "collection"
select select "percentage"
select select "collection"
select select "percentage"
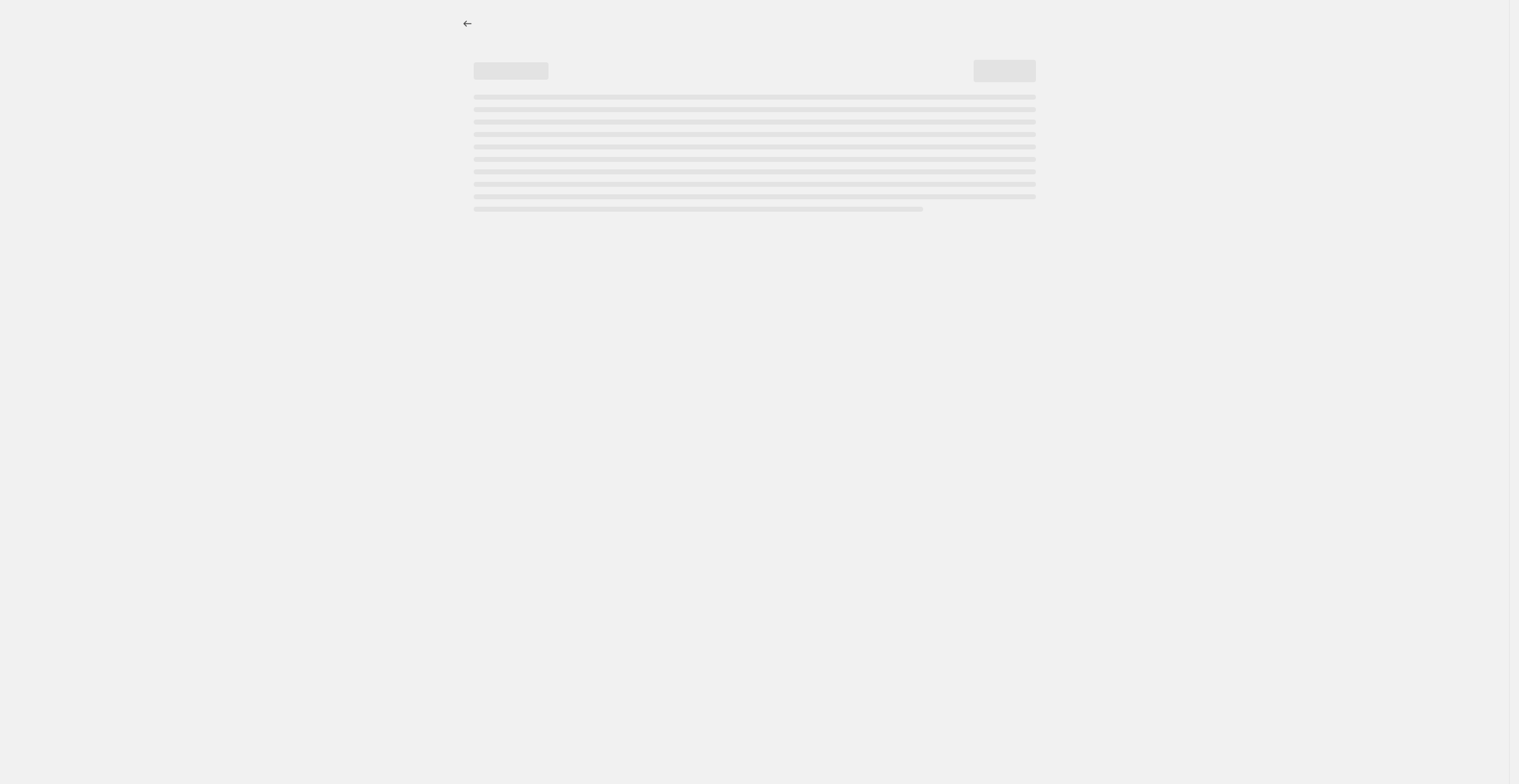
select select "collection"
